Goal: Transaction & Acquisition: Purchase product/service

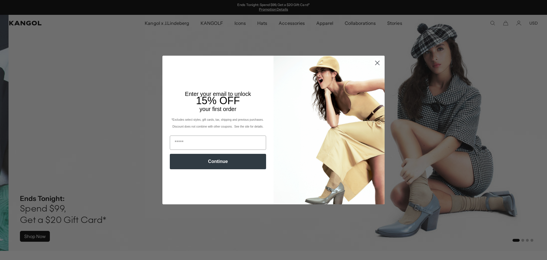
click at [374, 60] on circle "Close dialog" at bounding box center [377, 62] width 9 height 9
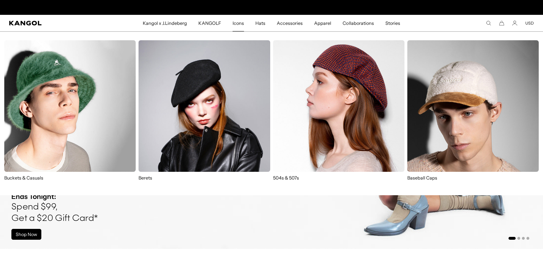
scroll to position [0, 117]
click at [74, 100] on img at bounding box center [69, 105] width 131 height 131
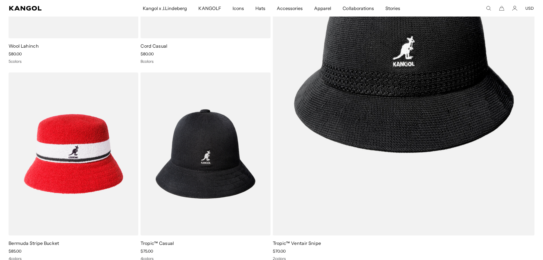
scroll to position [0, 117]
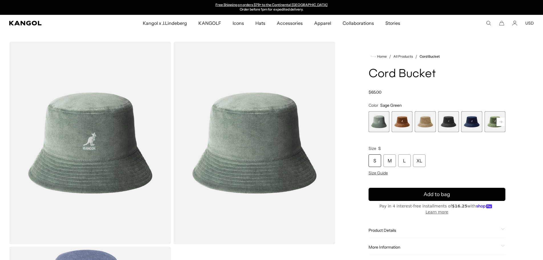
click at [397, 124] on span "2 of 9" at bounding box center [402, 121] width 21 height 21
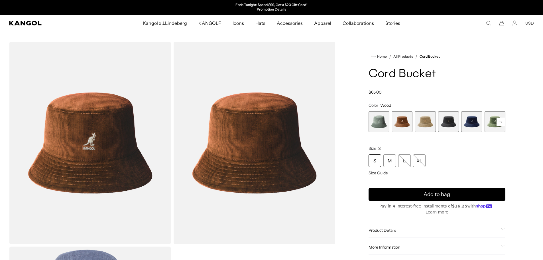
click at [422, 124] on span "3 of 9" at bounding box center [425, 121] width 21 height 21
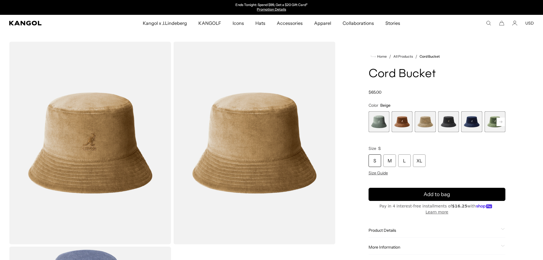
click at [439, 122] on span "4 of 9" at bounding box center [448, 121] width 21 height 21
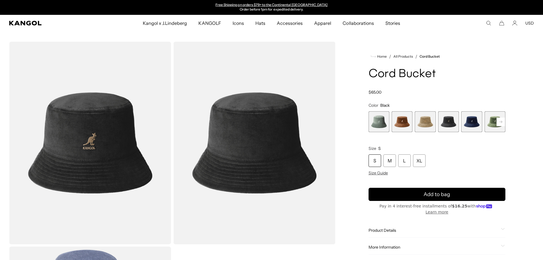
click at [386, 122] on span "1 of 9" at bounding box center [379, 121] width 21 height 21
click at [398, 121] on span "2 of 9" at bounding box center [402, 121] width 21 height 21
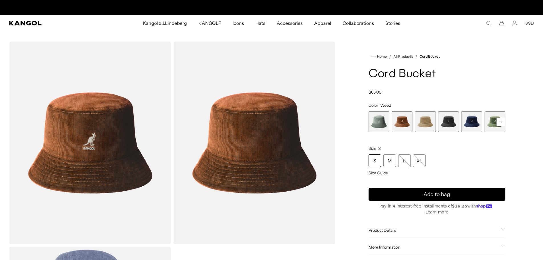
click at [501, 119] on rect at bounding box center [501, 121] width 9 height 9
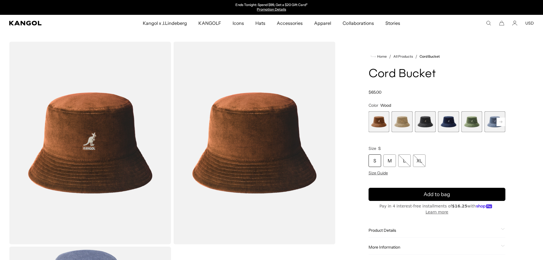
click at [501, 119] on rect at bounding box center [501, 121] width 9 height 9
click at [501, 120] on rect at bounding box center [501, 121] width 9 height 9
click at [500, 120] on rect at bounding box center [501, 121] width 9 height 9
click at [500, 120] on span "9 of 9" at bounding box center [495, 121] width 21 height 21
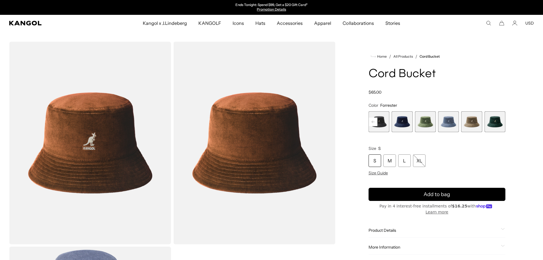
click at [500, 120] on span "9 of 9" at bounding box center [495, 121] width 21 height 21
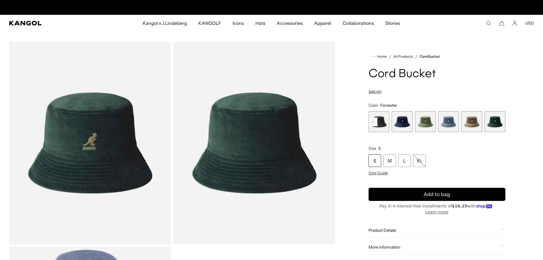
scroll to position [0, 117]
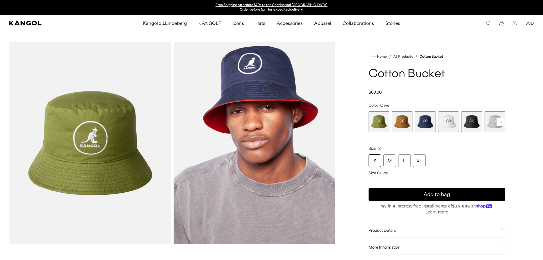
click at [498, 120] on rect at bounding box center [501, 121] width 9 height 9
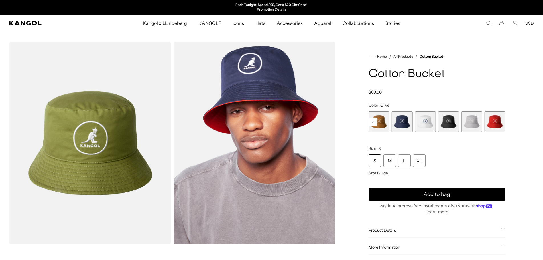
click at [445, 123] on span "5 of 7" at bounding box center [448, 121] width 21 height 21
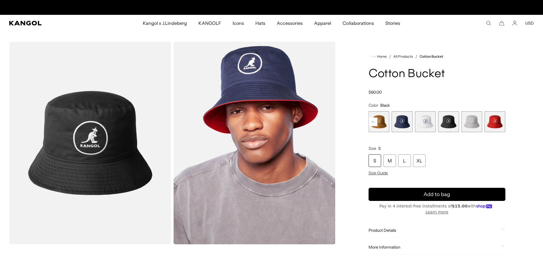
scroll to position [0, 117]
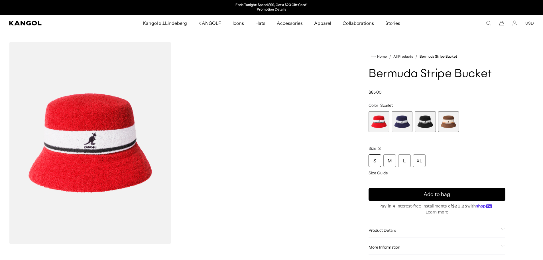
click at [426, 122] on span "3 of 4" at bounding box center [425, 121] width 21 height 21
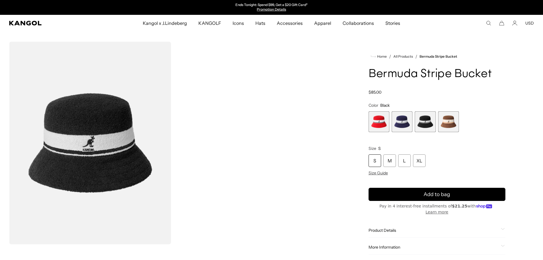
click at [455, 123] on span "4 of 4" at bounding box center [448, 121] width 21 height 21
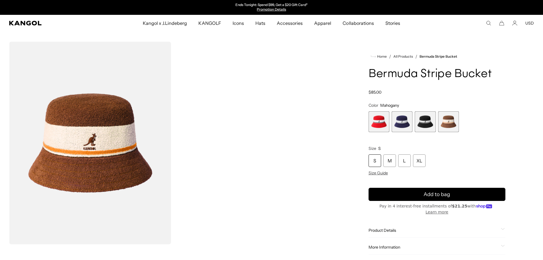
click at [400, 125] on span "2 of 4" at bounding box center [402, 121] width 21 height 21
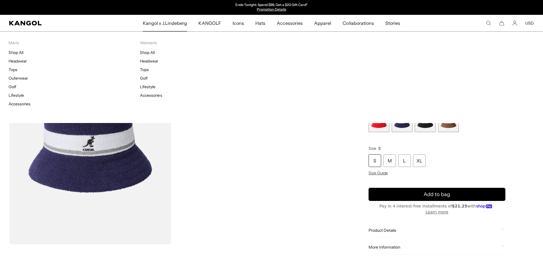
click at [177, 25] on span "Kangol x J.Lindeberg" at bounding box center [165, 23] width 44 height 17
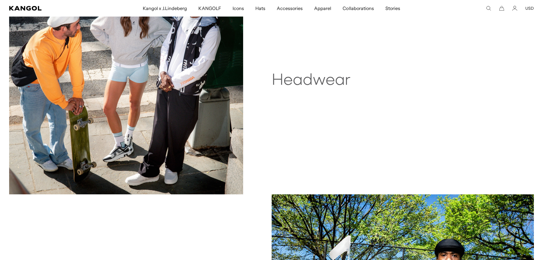
scroll to position [399, 0]
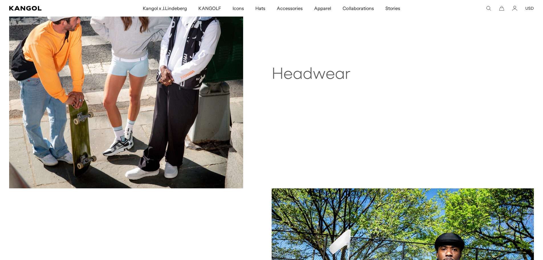
click at [307, 74] on h2 "Headwear" at bounding box center [354, 75] width 164 height 18
click at [186, 80] on img at bounding box center [126, 71] width 234 height 234
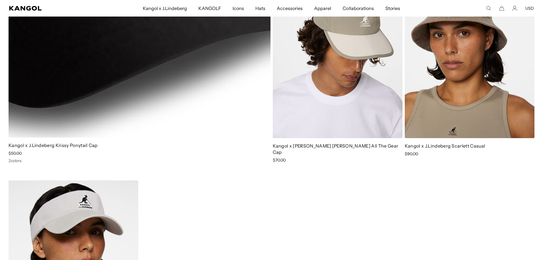
scroll to position [0, 117]
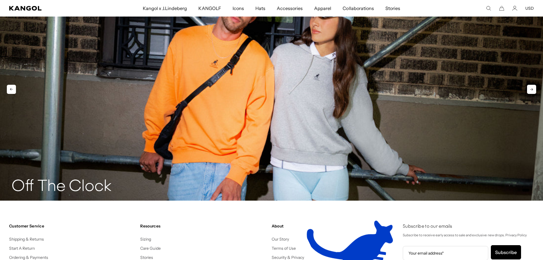
scroll to position [1169, 0]
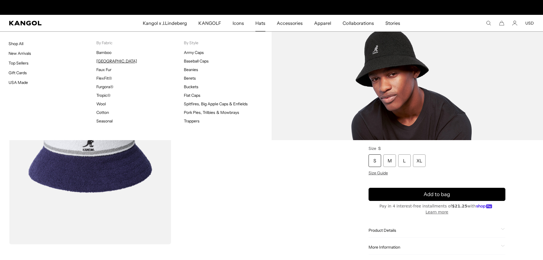
scroll to position [0, 117]
click at [107, 62] on link "[GEOGRAPHIC_DATA]" at bounding box center [116, 60] width 41 height 5
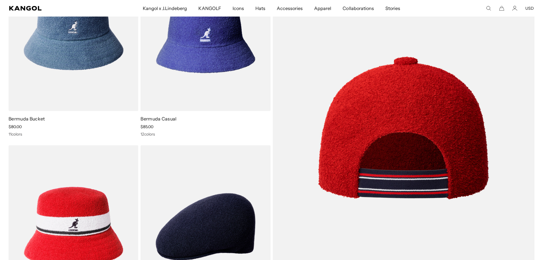
scroll to position [57, 0]
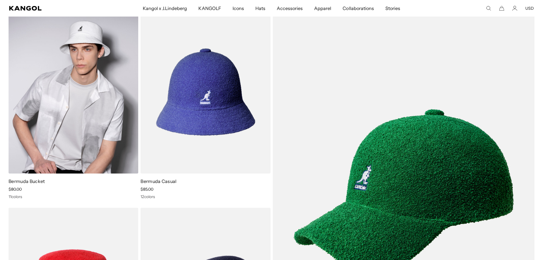
click at [41, 94] on img at bounding box center [74, 91] width 130 height 163
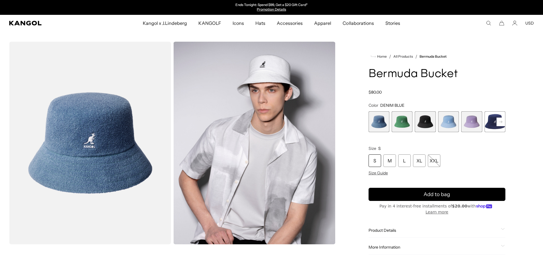
click at [405, 124] on span "2 of 11" at bounding box center [402, 121] width 21 height 21
